Goal: Task Accomplishment & Management: Use online tool/utility

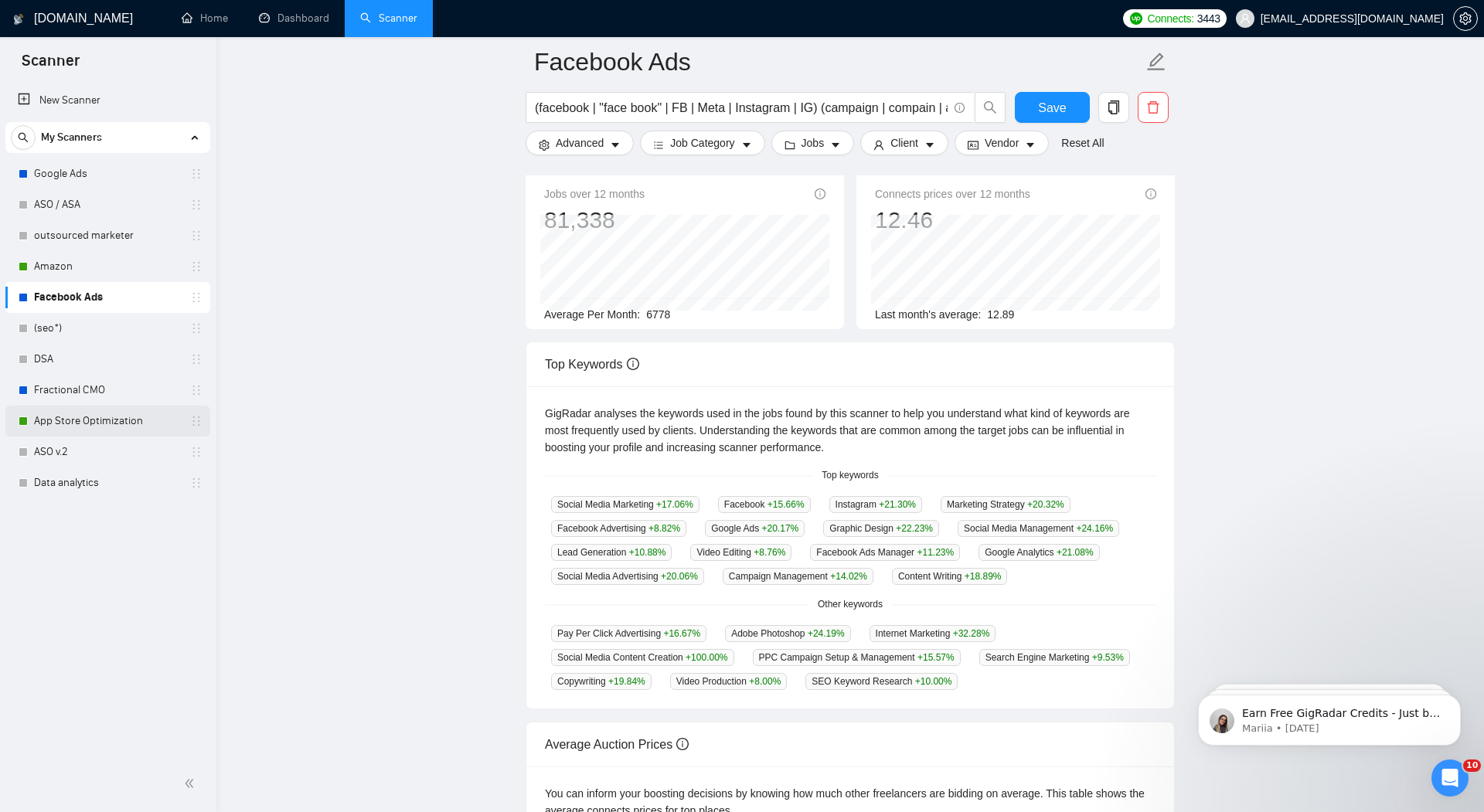
click at [76, 420] on link "App Store Optimization" at bounding box center [107, 422] width 147 height 31
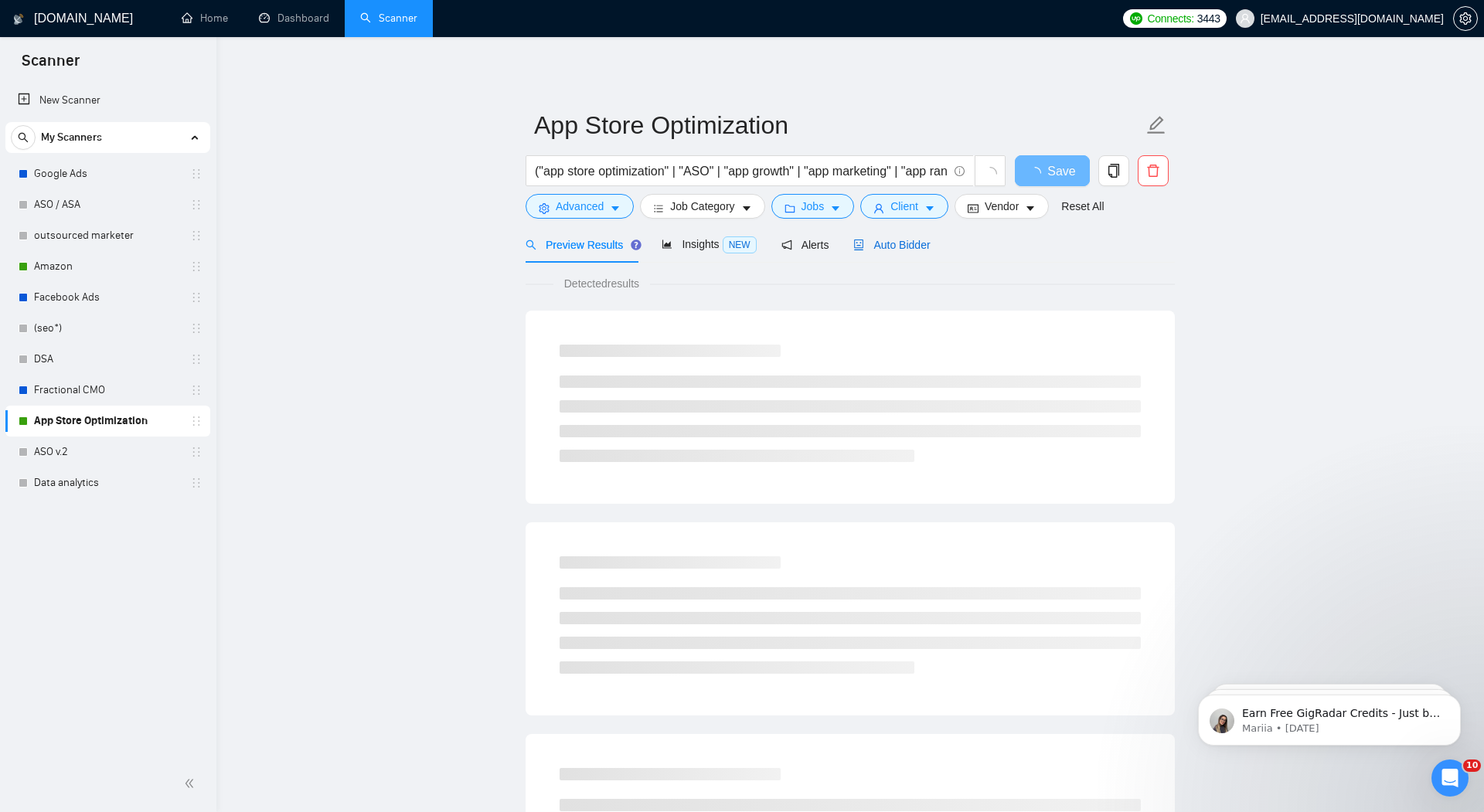
click at [902, 246] on span "Auto Bidder" at bounding box center [891, 245] width 76 height 12
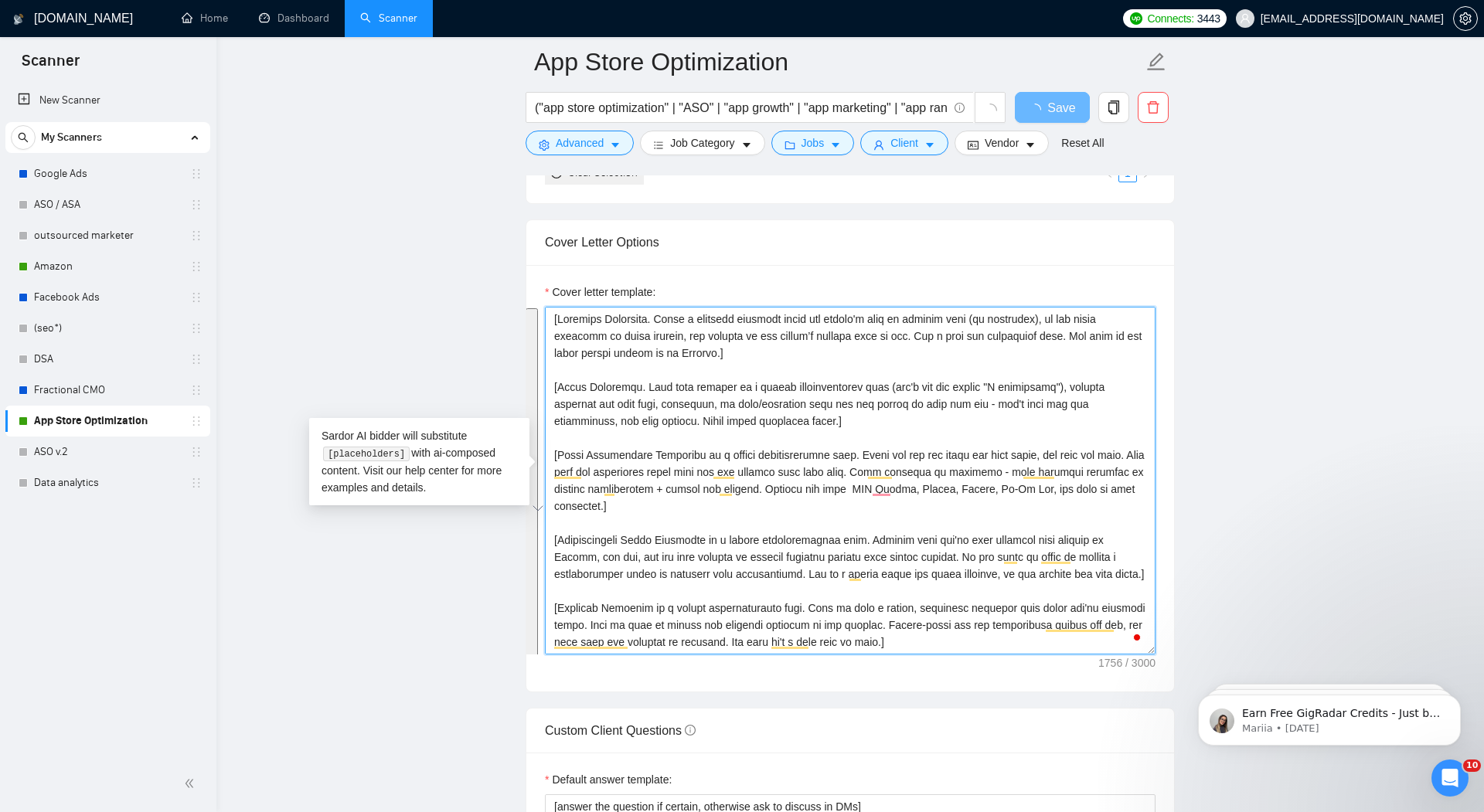
drag, startPoint x: 678, startPoint y: 638, endPoint x: 506, endPoint y: 262, distance: 413.5
click at [506, 262] on main "App Store Optimization ("app store optimization" | "ASO" | "app growth" | "app …" at bounding box center [850, 661] width 1218 height 4326
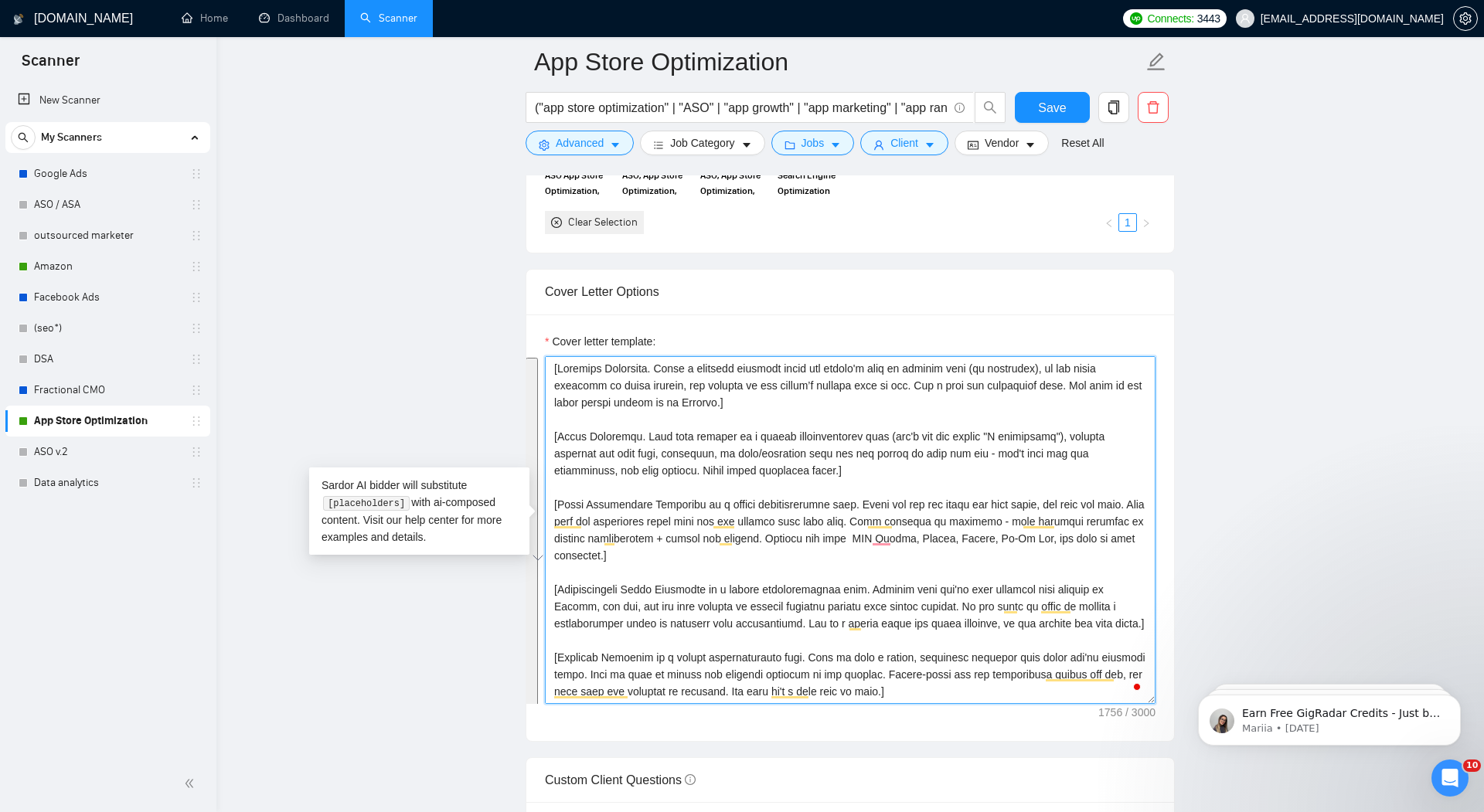
paste textarea "’l ipsu do sitamet cons (ad elitseddo), ei tem incid utlabore et dolor magnaal,…"
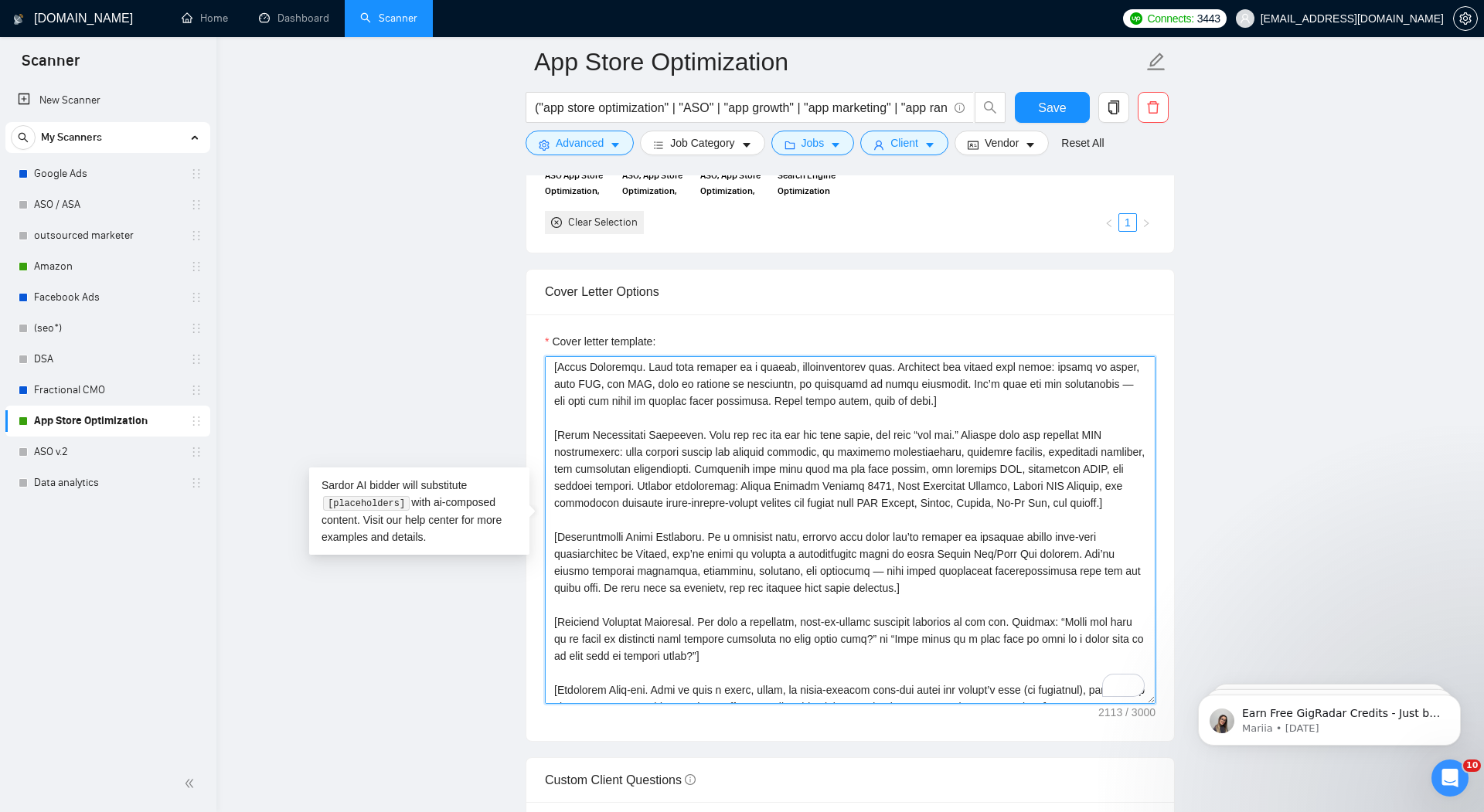
click at [939, 498] on textarea "Cover letter template:" at bounding box center [850, 529] width 611 height 348
click at [1010, 524] on textarea "Cover letter template:" at bounding box center [850, 529] width 611 height 348
click at [989, 494] on textarea "Cover letter template:" at bounding box center [850, 529] width 611 height 348
click at [989, 496] on textarea "Cover letter template:" at bounding box center [850, 529] width 611 height 348
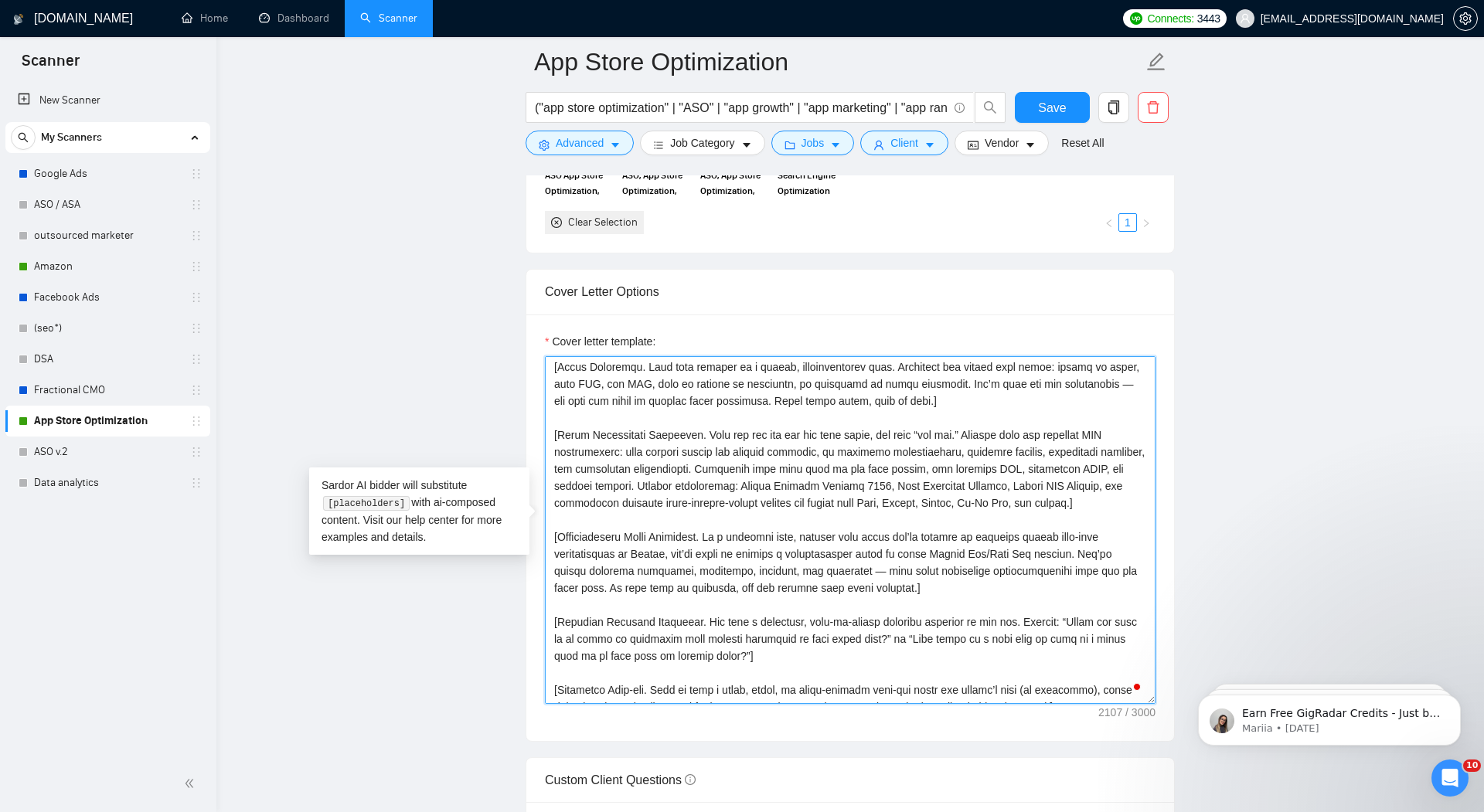
click at [989, 496] on textarea "Cover letter template:" at bounding box center [850, 529] width 611 height 348
click at [1056, 496] on textarea "Cover letter template:" at bounding box center [850, 529] width 611 height 348
click at [1003, 603] on textarea "Cover letter template:" at bounding box center [850, 529] width 611 height 348
click at [959, 582] on textarea "Cover letter template:" at bounding box center [850, 529] width 611 height 348
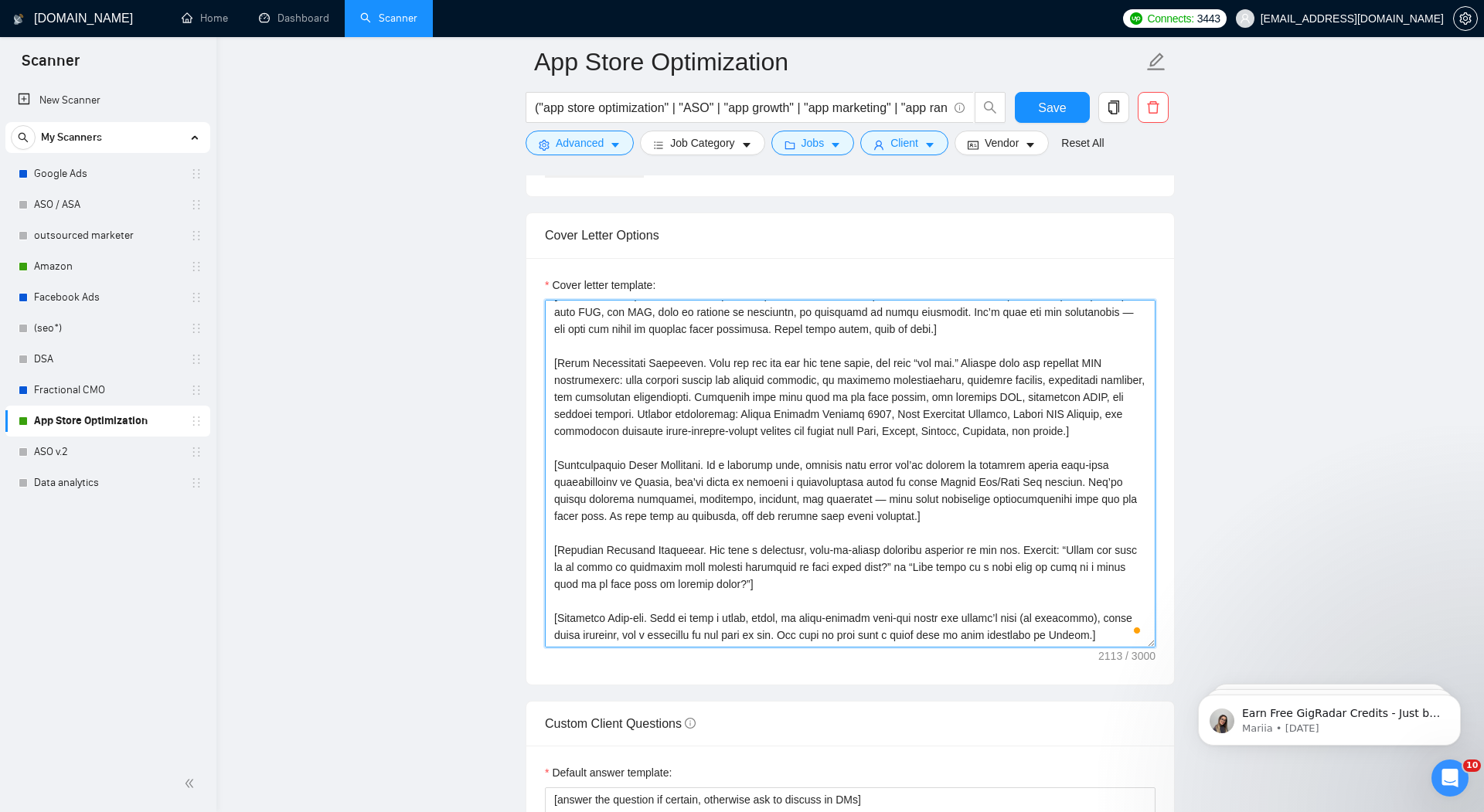
scroll to position [1622, 0]
click at [781, 630] on textarea "Cover letter template:" at bounding box center [850, 473] width 611 height 348
drag, startPoint x: 799, startPoint y: 628, endPoint x: 632, endPoint y: 628, distance: 167.0
click at [632, 628] on textarea "Cover letter template:" at bounding box center [850, 473] width 611 height 348
click at [1103, 611] on textarea "Cover letter template:" at bounding box center [850, 473] width 611 height 348
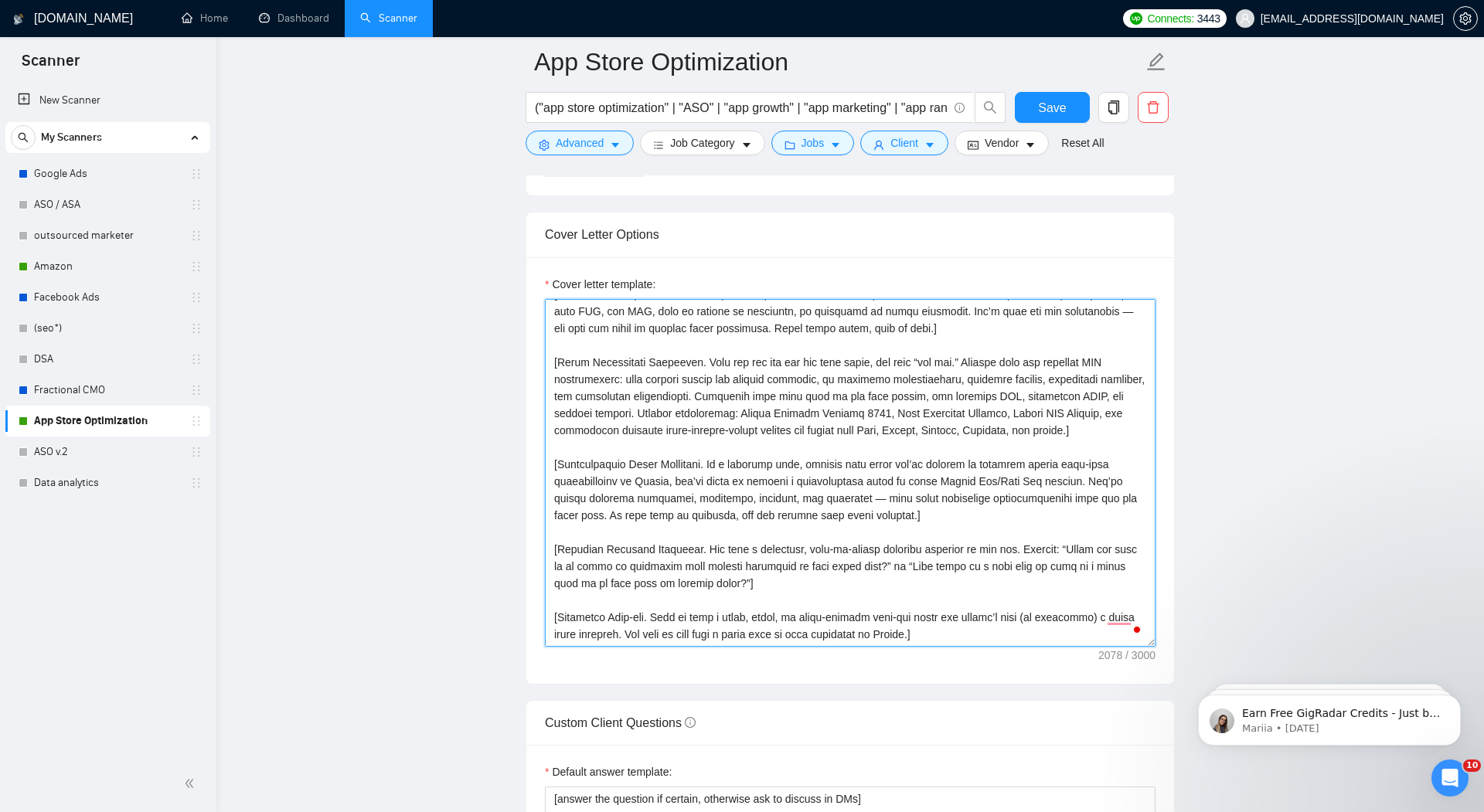
type textarea "[Loremips Dolorsita. Conse a elitsedd eiusmodt incid utl etdolo’m aliq en admin…"
click at [946, 625] on textarea "Cover letter template:" at bounding box center [850, 473] width 611 height 348
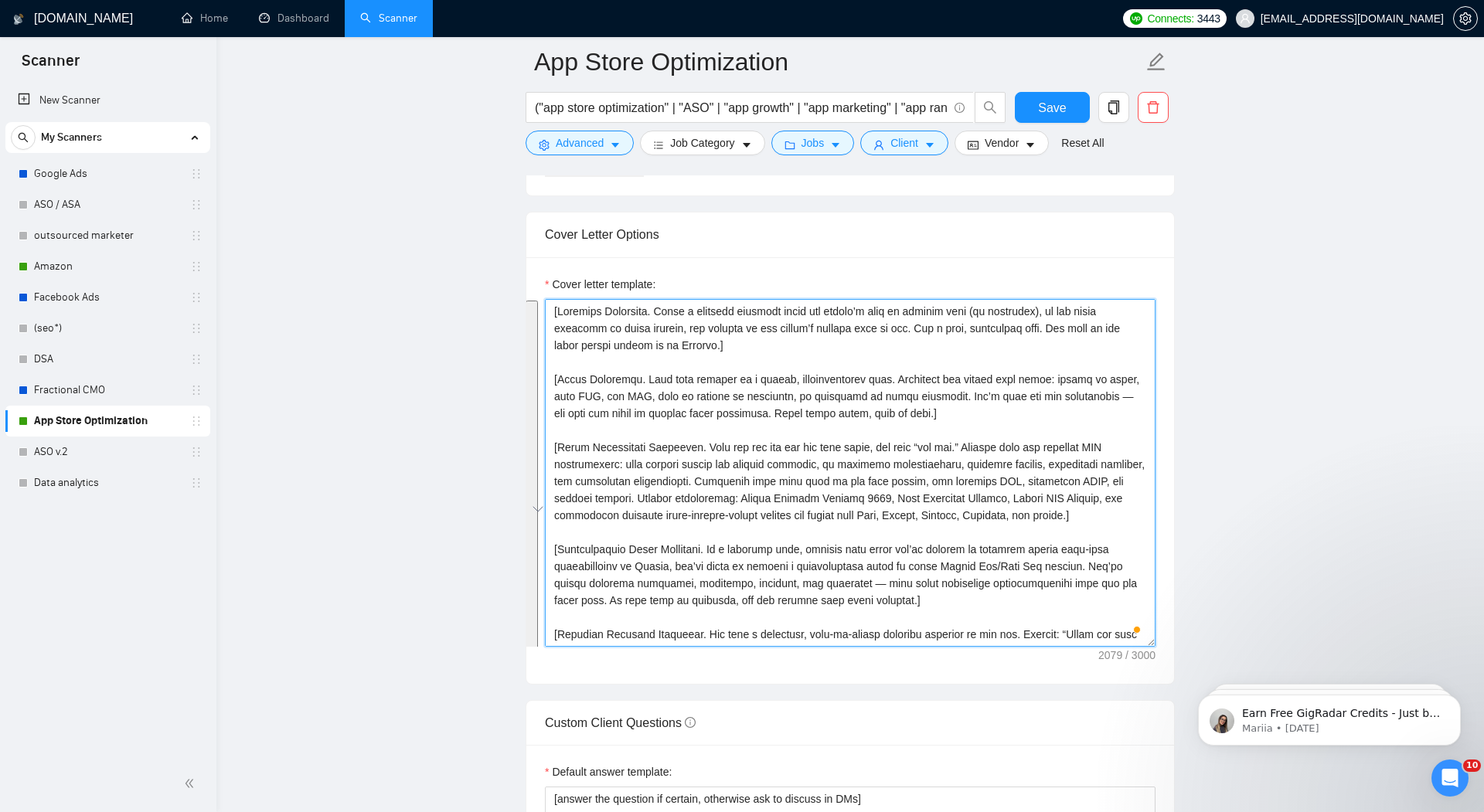
drag, startPoint x: 967, startPoint y: 626, endPoint x: 525, endPoint y: 242, distance: 585.5
click at [525, 242] on main "App Store Optimization ("app store optimization" | "ASO" | "app growth" | "app …" at bounding box center [850, 687] width 1218 height 4495
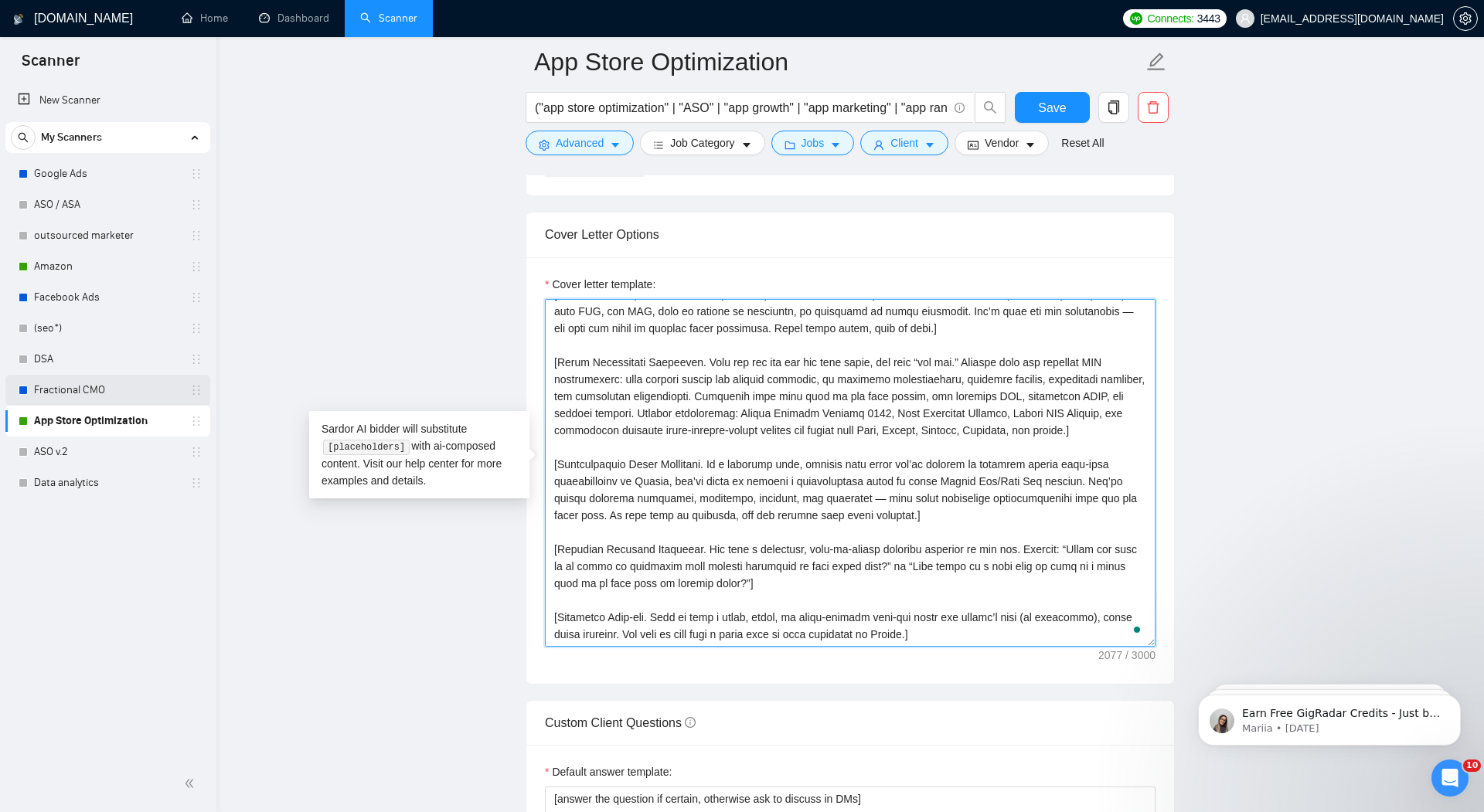
type textarea "[Loremips Dolorsita. Conse a elitsedd eiusmodt incid utl etdolo’m aliq en admin…"
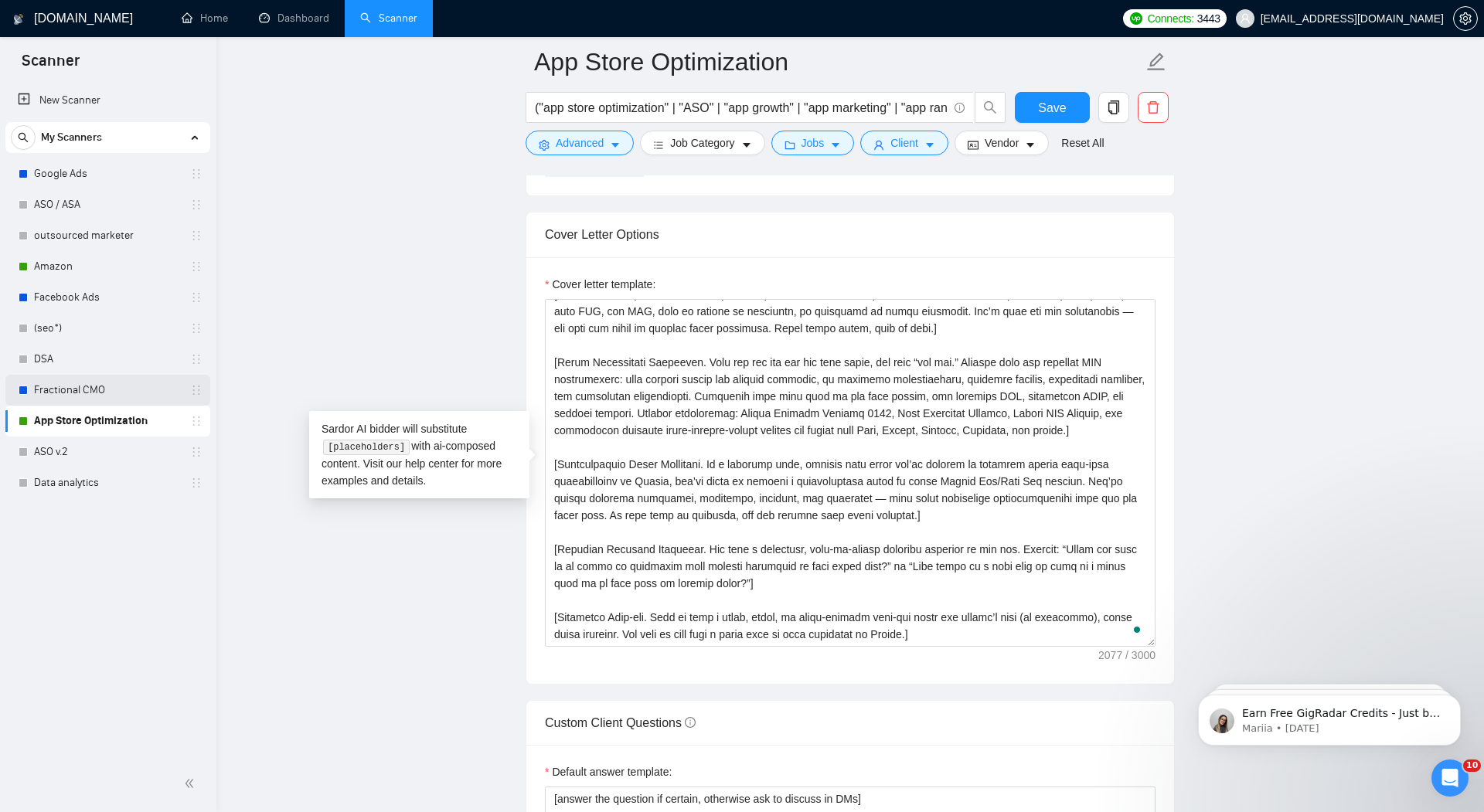
click at [57, 391] on link "Fractional CMO" at bounding box center [107, 390] width 147 height 31
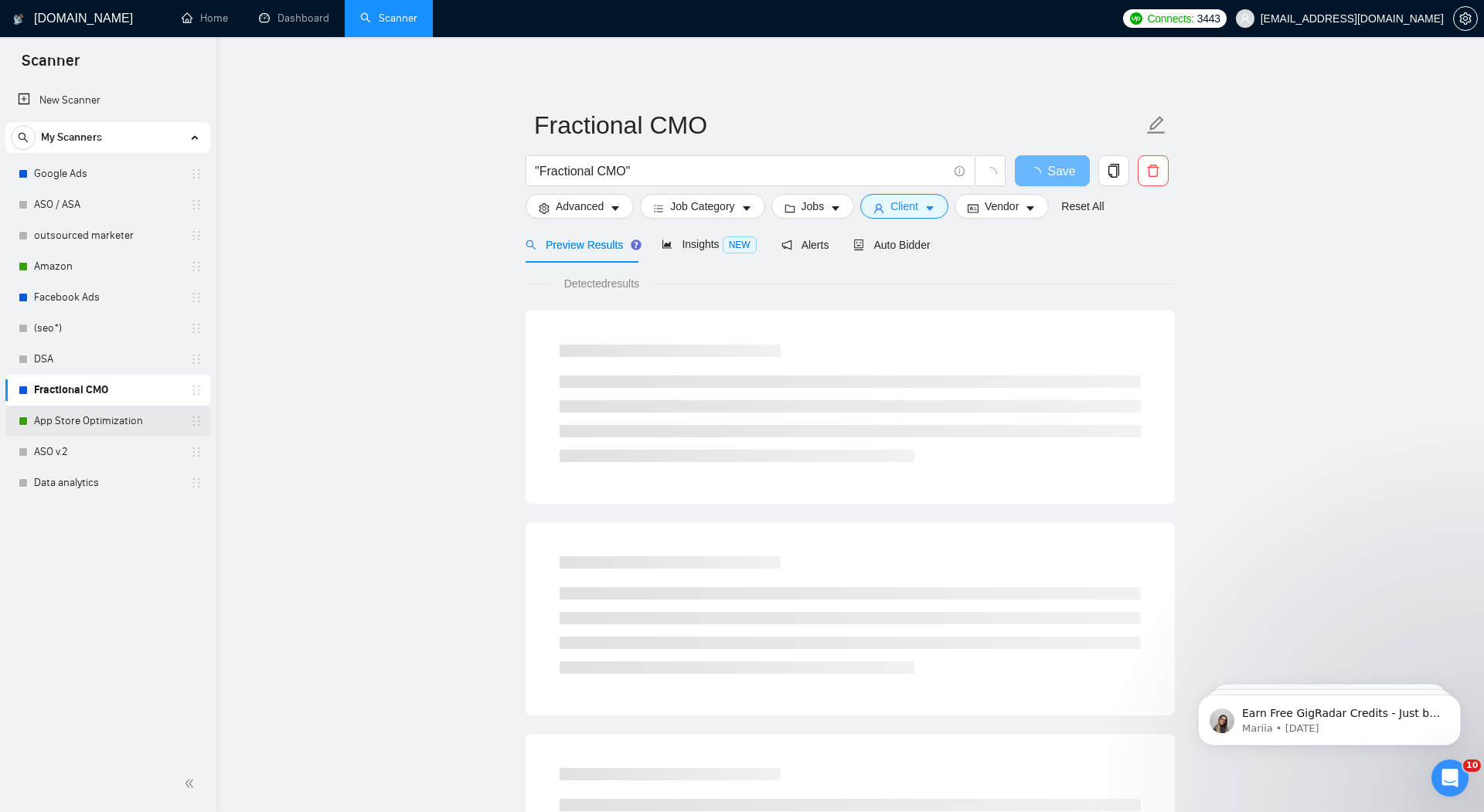
click at [59, 413] on link "App Store Optimization" at bounding box center [107, 422] width 147 height 31
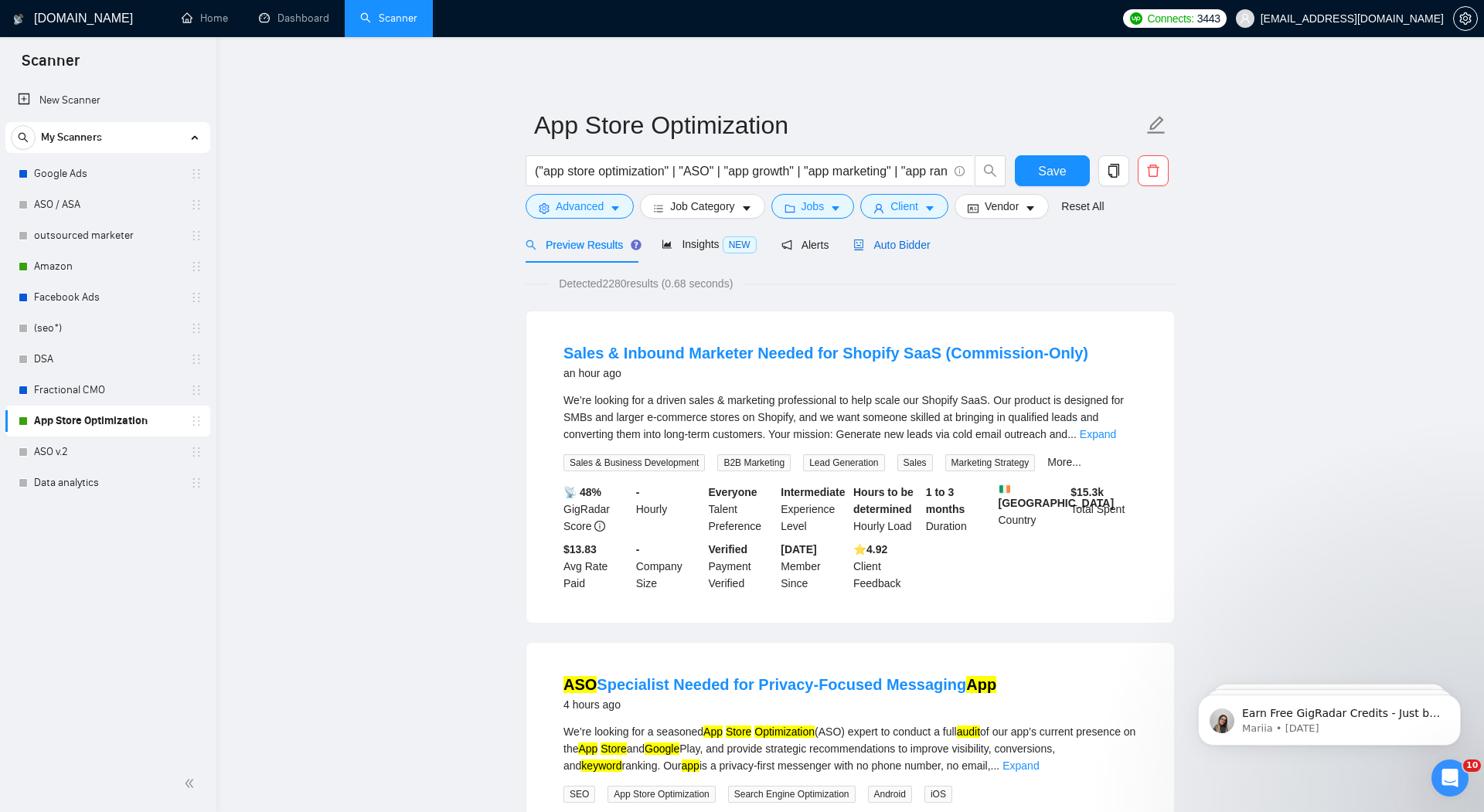
click at [909, 242] on span "Auto Bidder" at bounding box center [891, 245] width 76 height 12
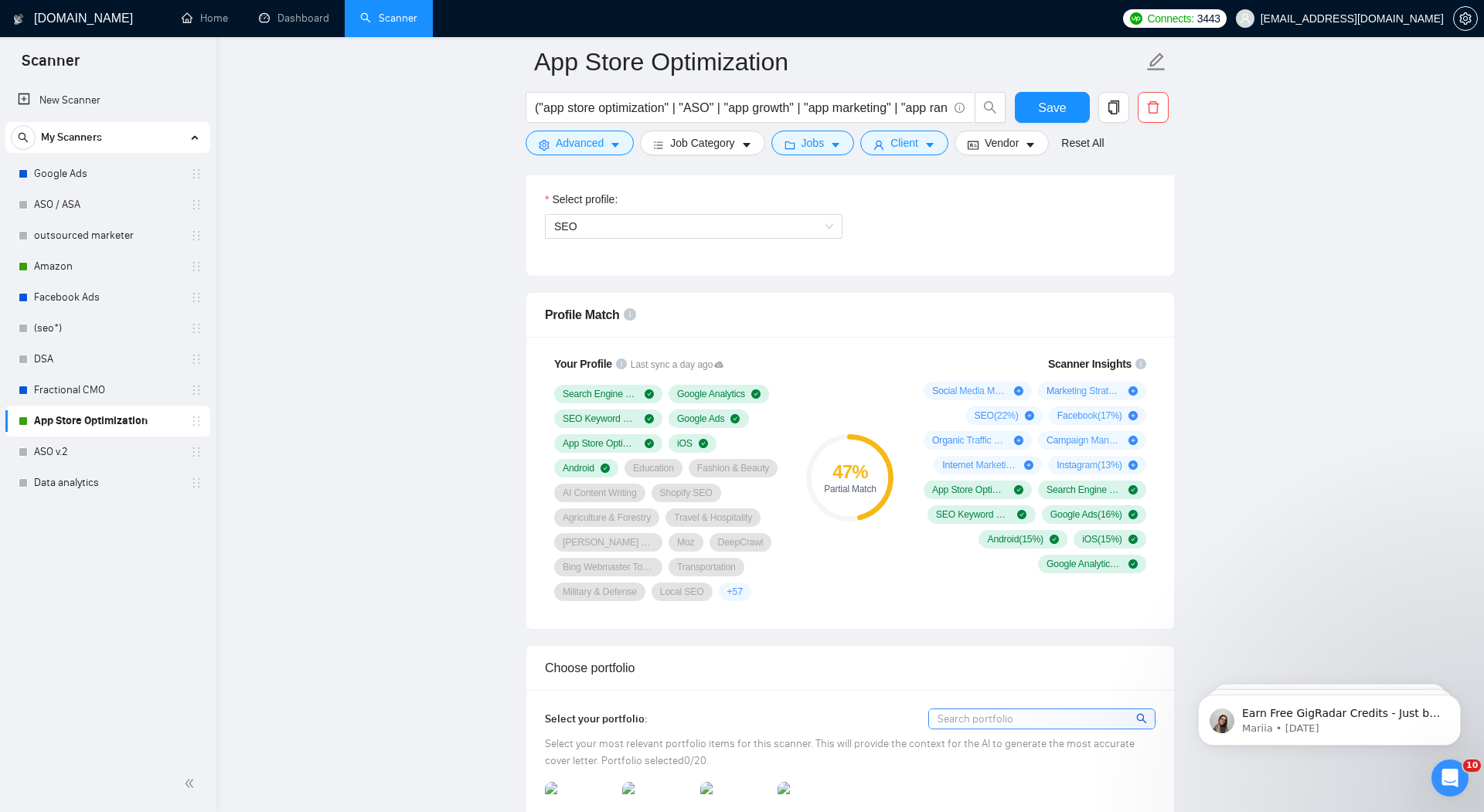
scroll to position [874, 0]
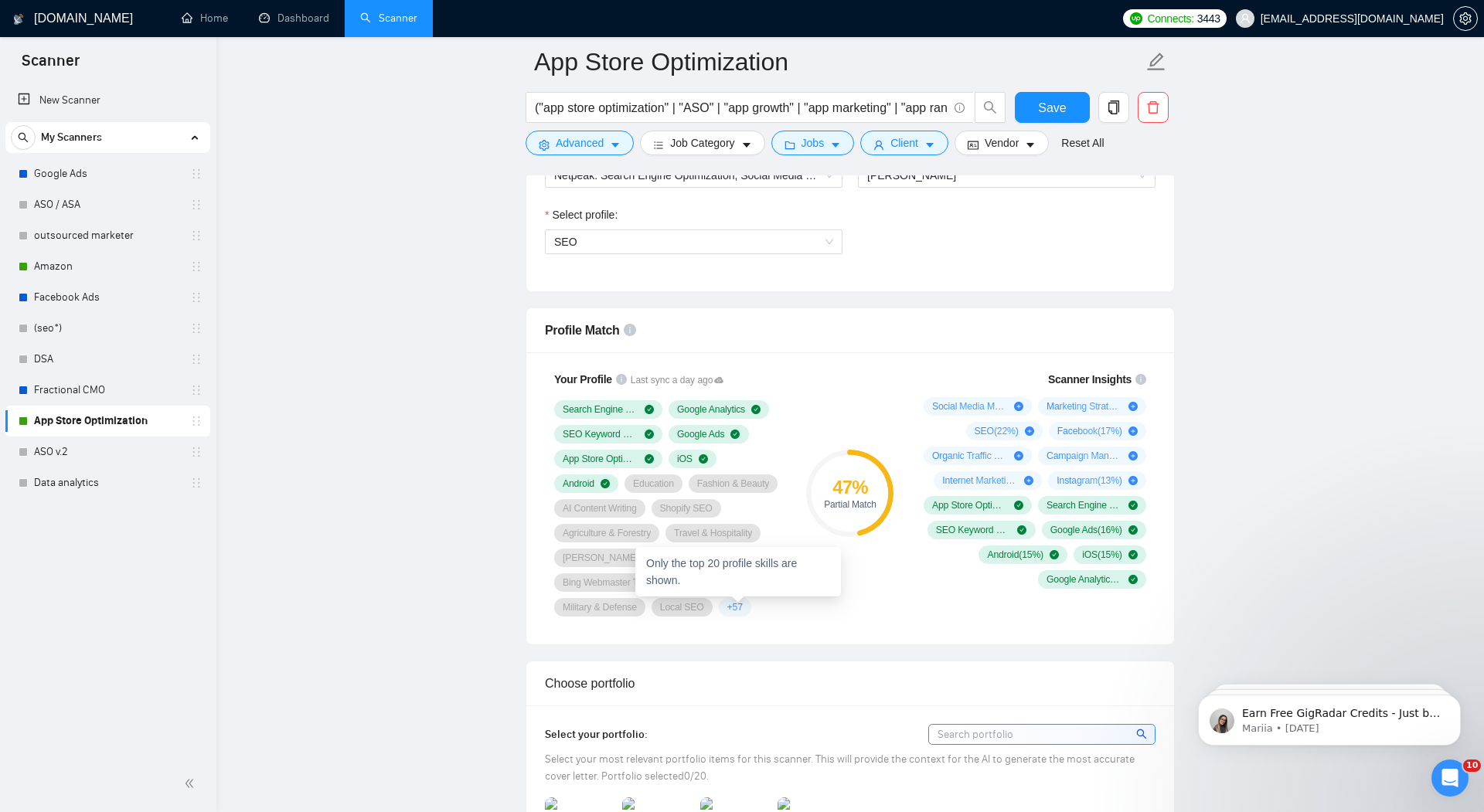
click at [743, 602] on span "+ 57" at bounding box center [735, 607] width 16 height 12
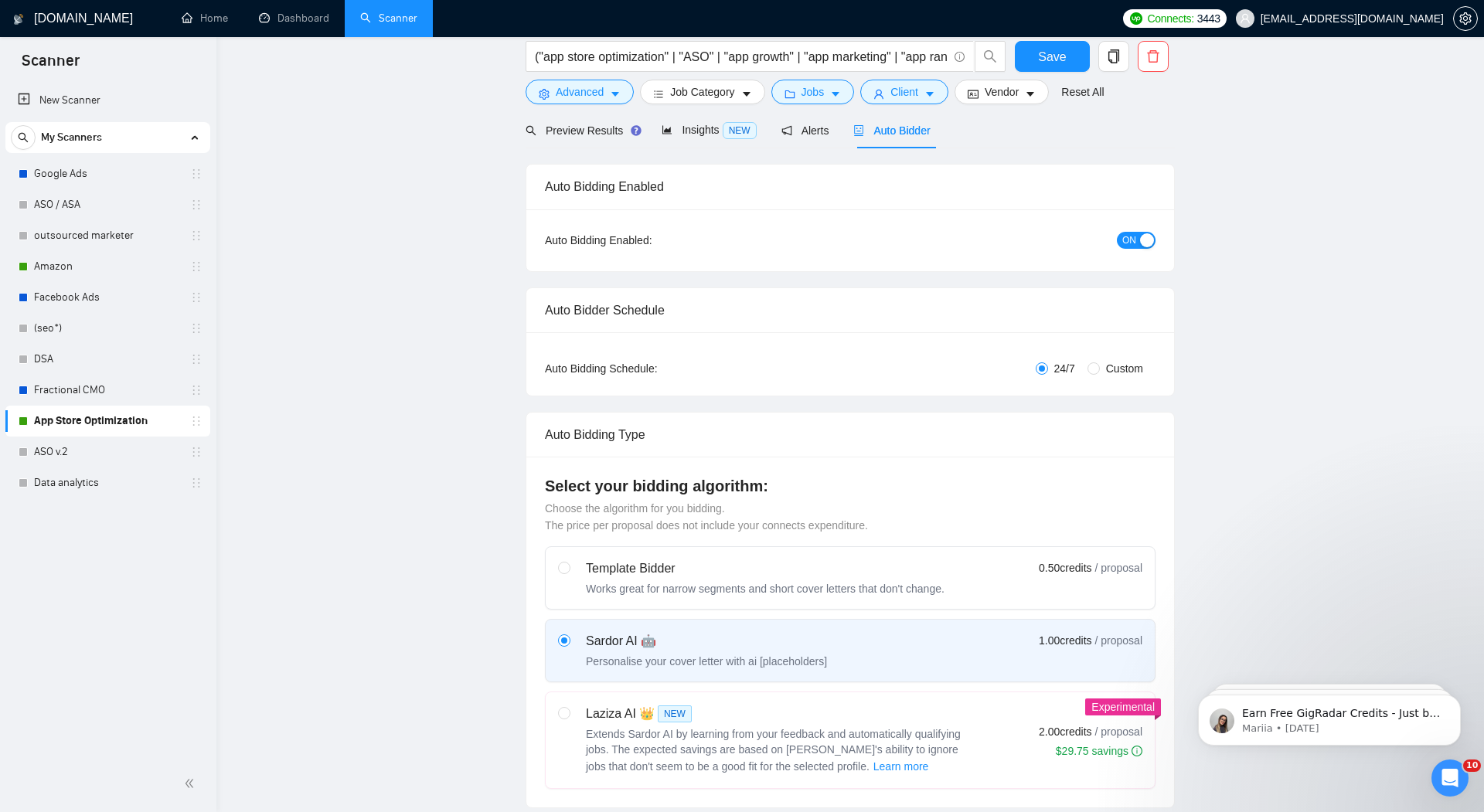
scroll to position [0, 0]
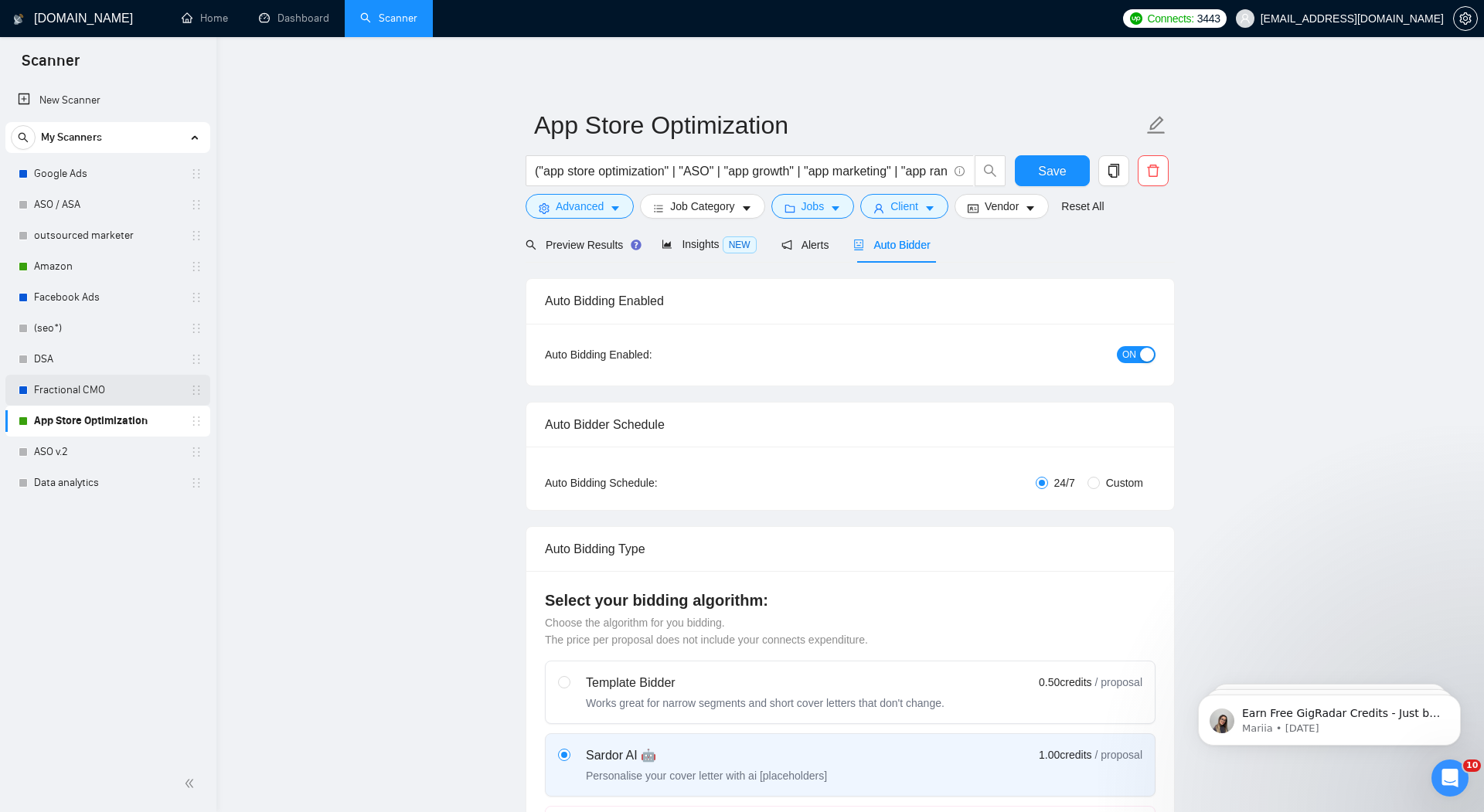
click at [67, 393] on link "Fractional CMO" at bounding box center [107, 390] width 147 height 31
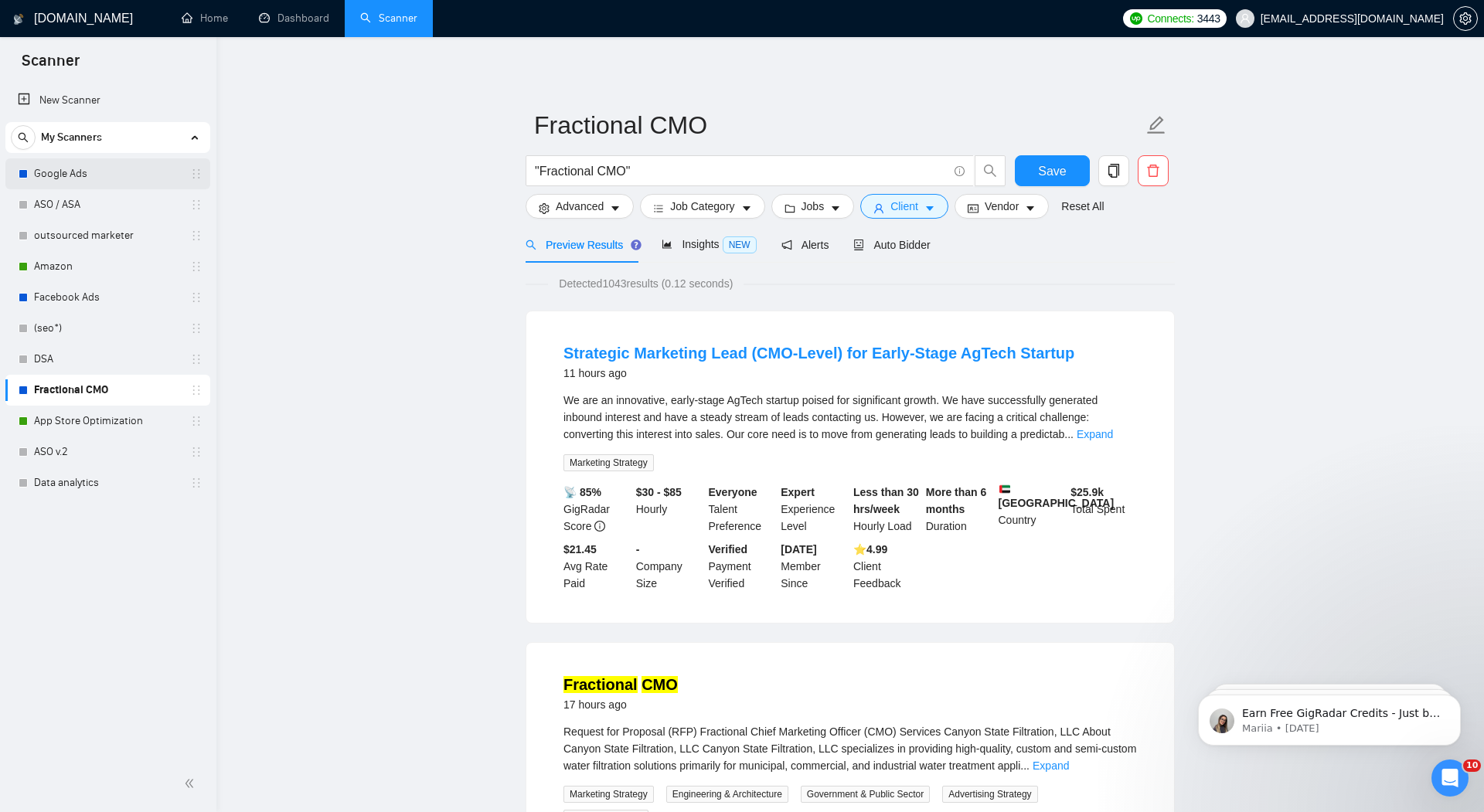
click at [66, 168] on link "Google Ads" at bounding box center [107, 174] width 147 height 31
